Goal: Transaction & Acquisition: Purchase product/service

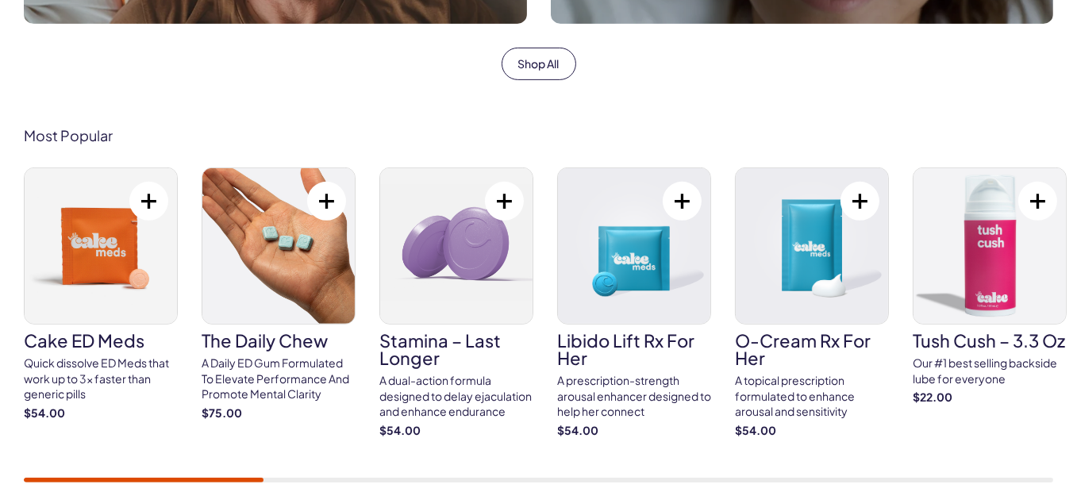
scroll to position [873, 0]
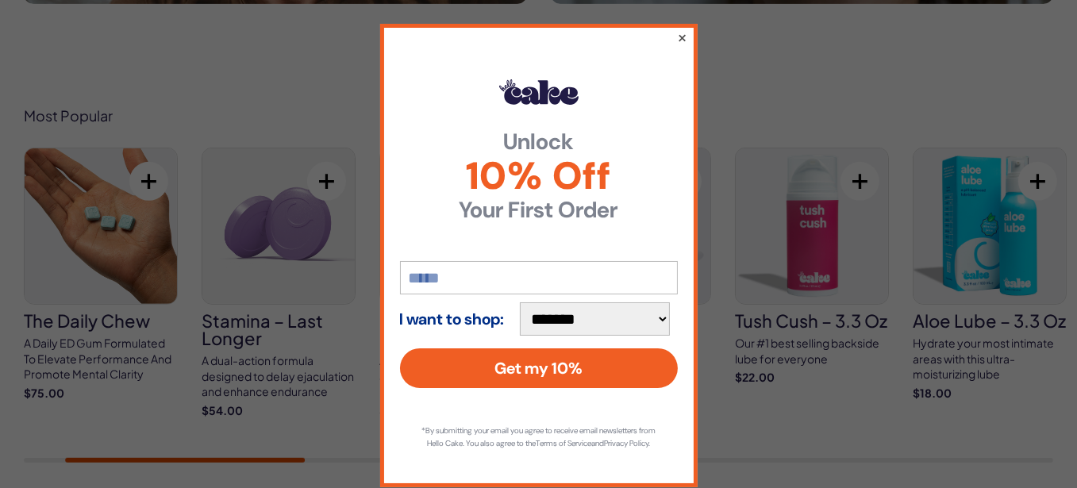
click at [676, 40] on button "×" at bounding box center [681, 37] width 10 height 19
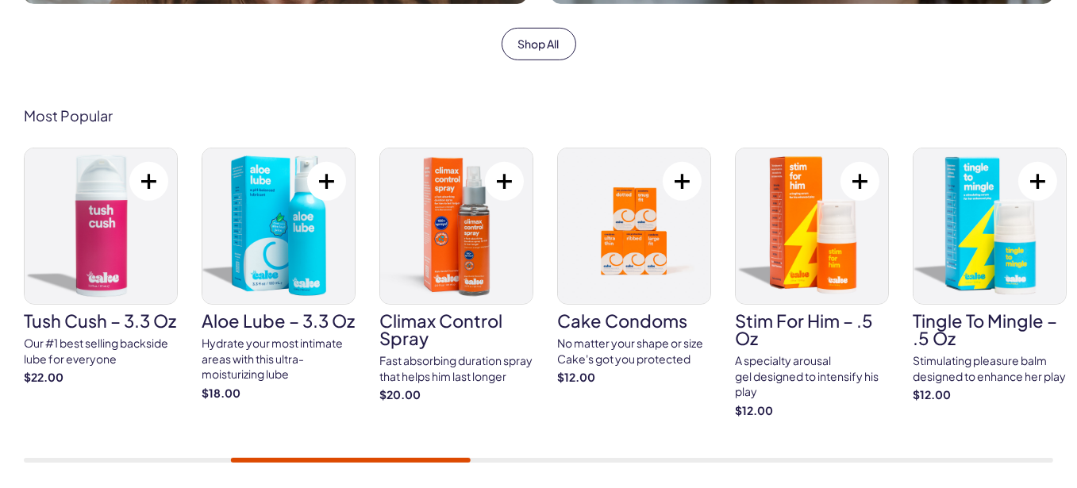
click at [790, 251] on img at bounding box center [812, 226] width 152 height 156
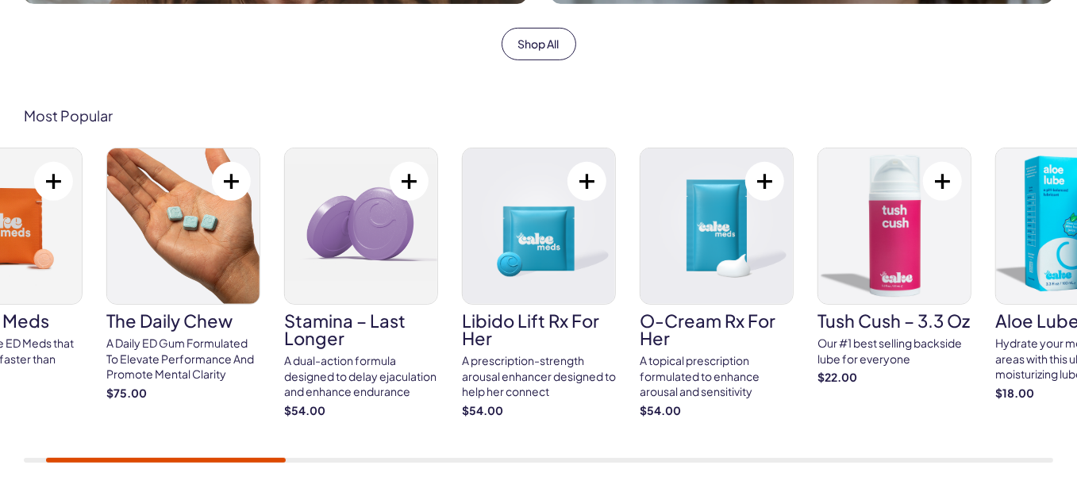
click at [268, 460] on div at bounding box center [166, 460] width 240 height 5
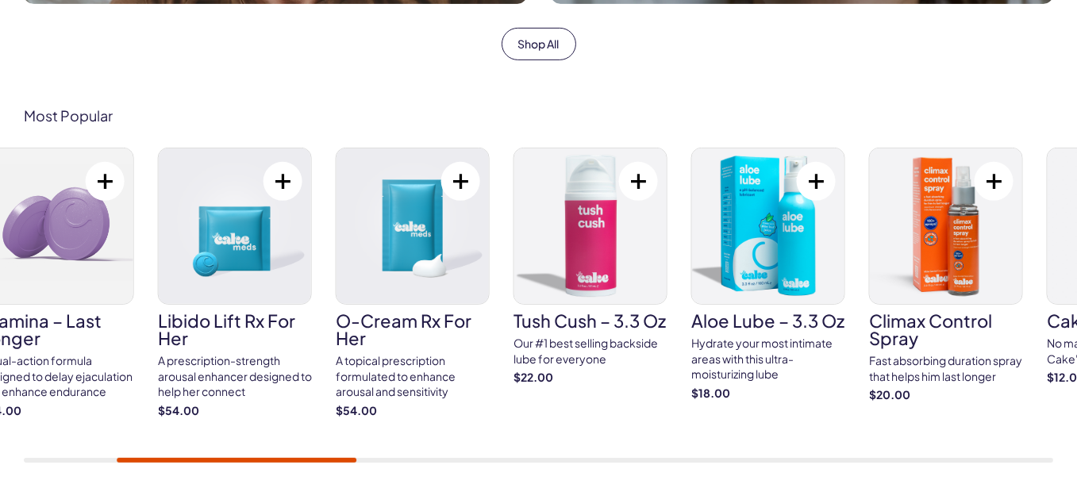
click at [220, 465] on div "Most Popular Cake ED Meds Quick dissolve ED Meds that work up to 3x faster than…" at bounding box center [538, 285] width 1077 height 450
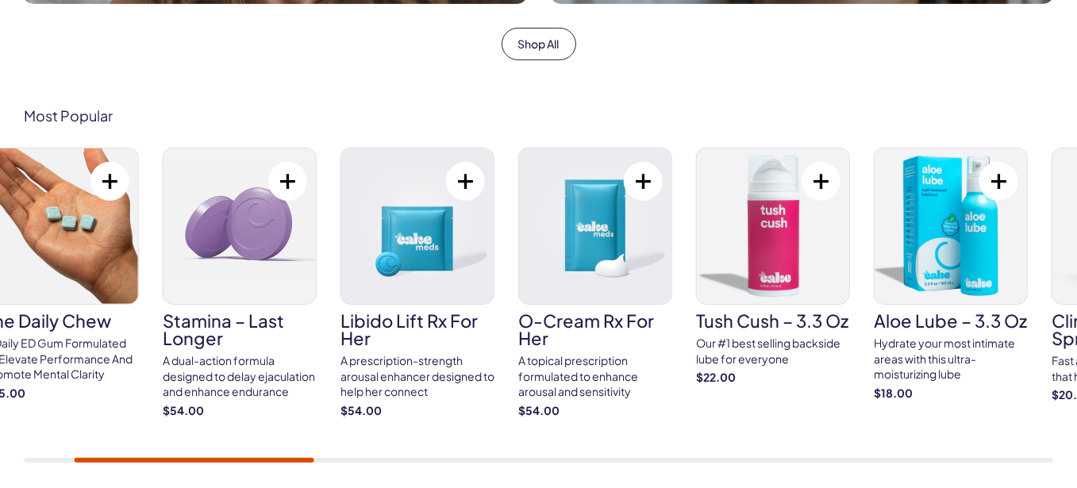
click at [147, 464] on div "Most Popular Cake ED Meds Quick dissolve ED Meds that work up to 3x faster than…" at bounding box center [538, 285] width 1077 height 450
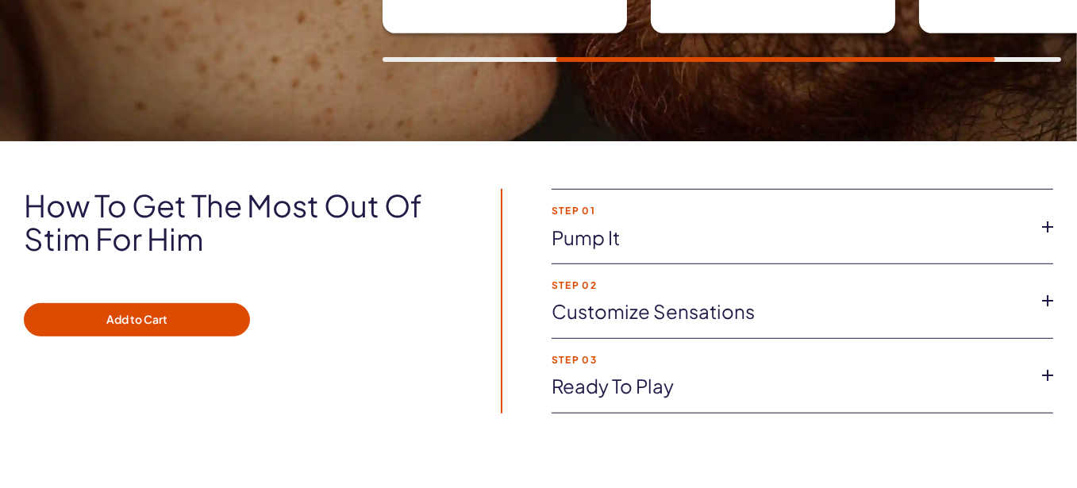
scroll to position [1032, 0]
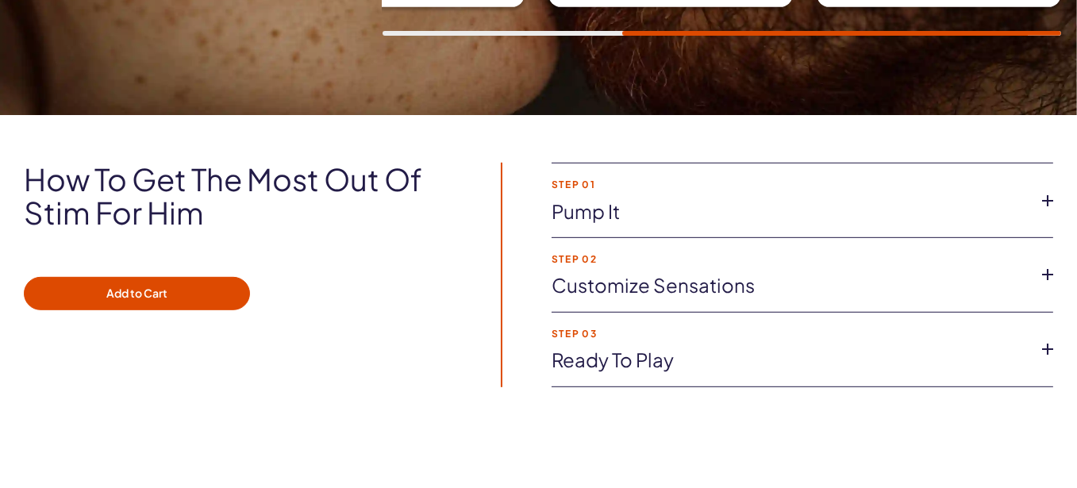
click at [1045, 200] on icon at bounding box center [1048, 201] width 24 height 24
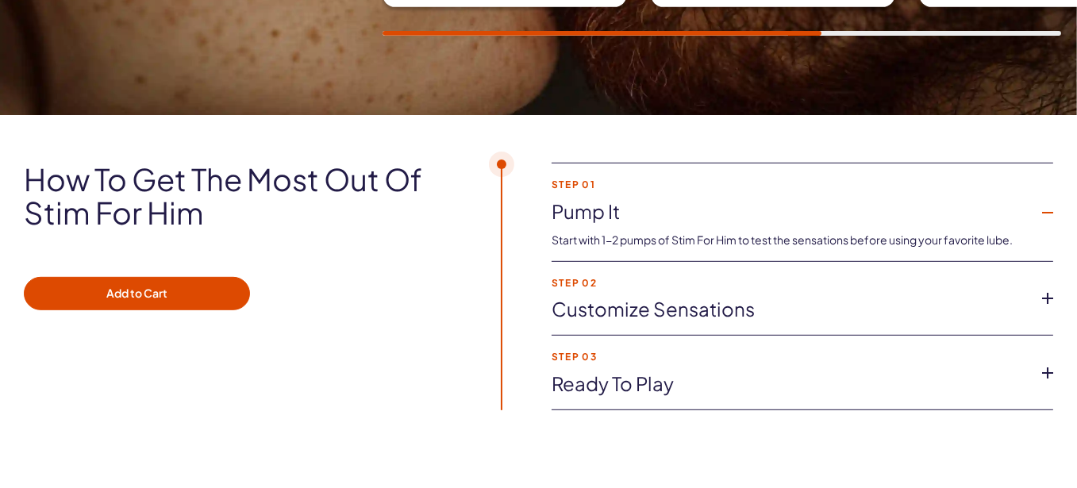
click at [1050, 293] on icon at bounding box center [1048, 299] width 24 height 24
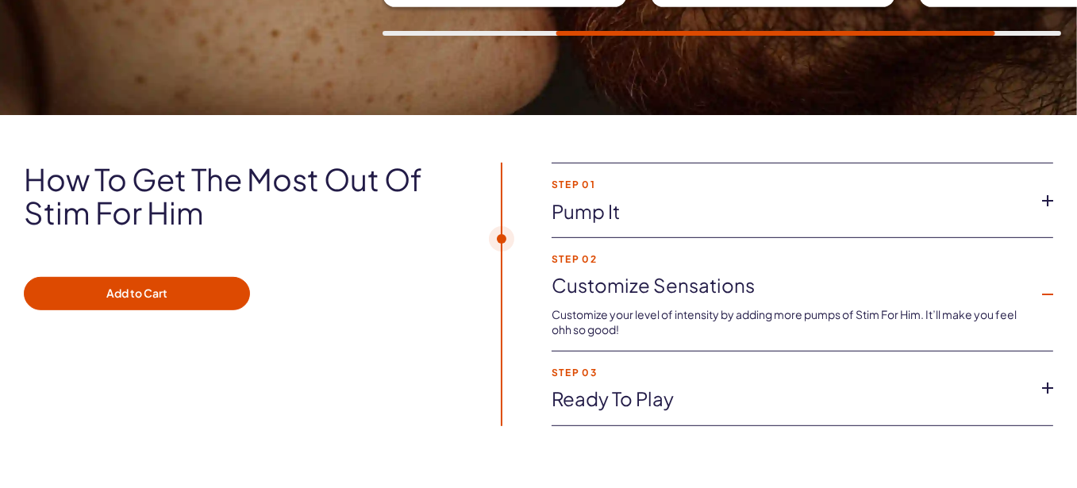
click at [1045, 386] on icon at bounding box center [1048, 388] width 24 height 24
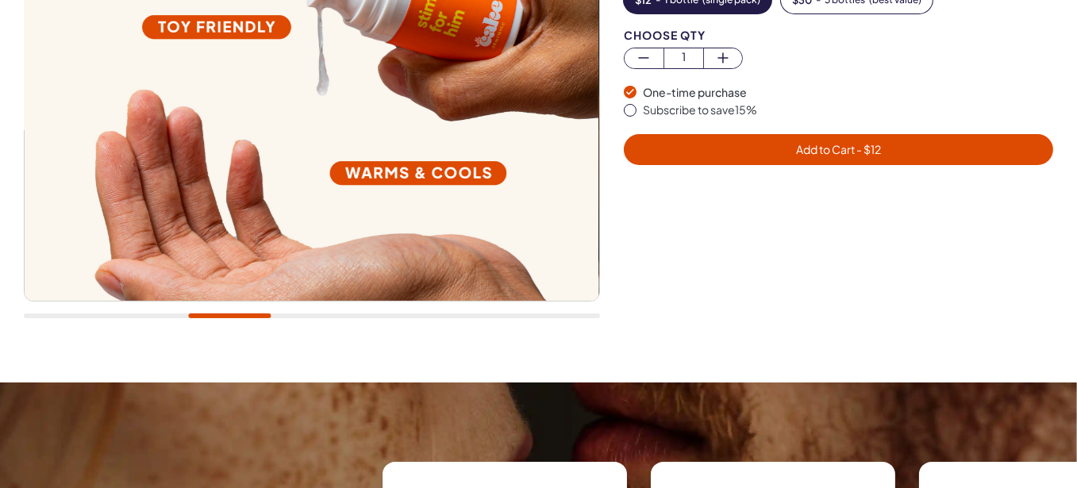
scroll to position [318, 0]
